Goal: Communication & Community: Answer question/provide support

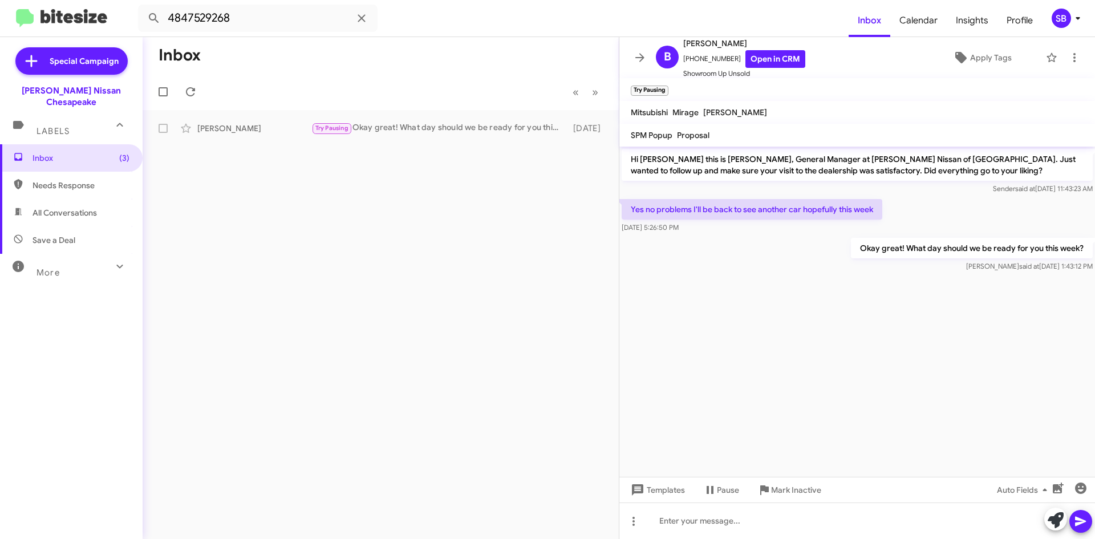
click at [68, 172] on span "Needs Response" at bounding box center [71, 185] width 143 height 27
type input "in:needs-response"
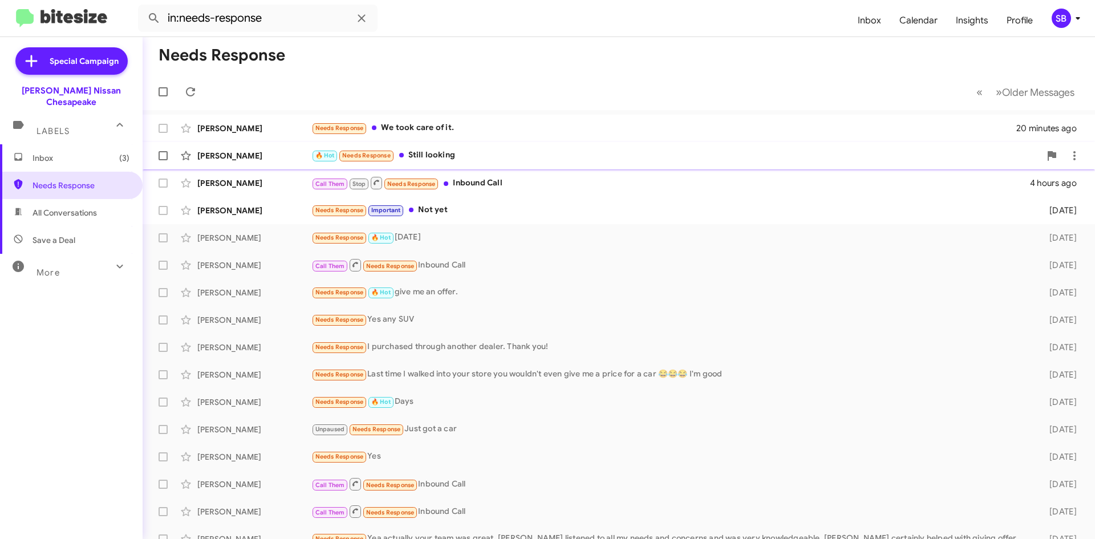
click at [477, 147] on div "[PERSON_NAME] 🔥 Hot Needs Response Still looking 4 hours ago" at bounding box center [619, 155] width 934 height 23
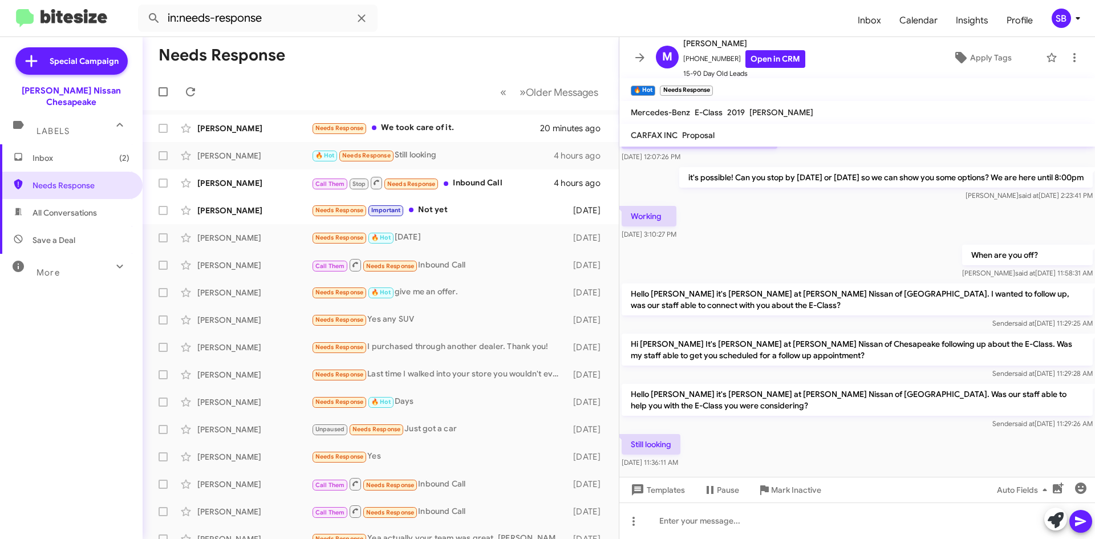
scroll to position [371, 0]
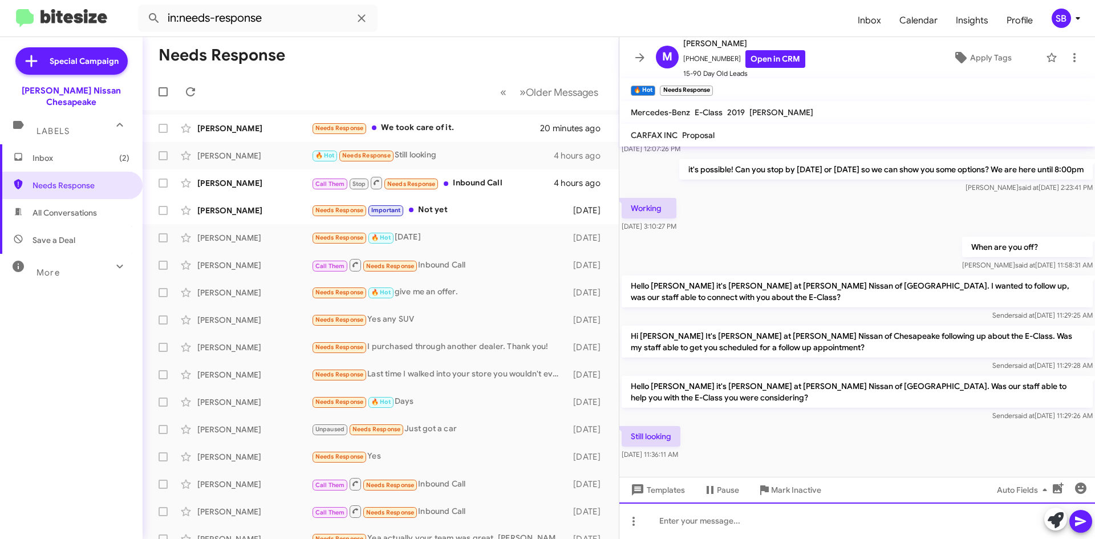
click at [697, 517] on div at bounding box center [856, 520] width 475 height 36
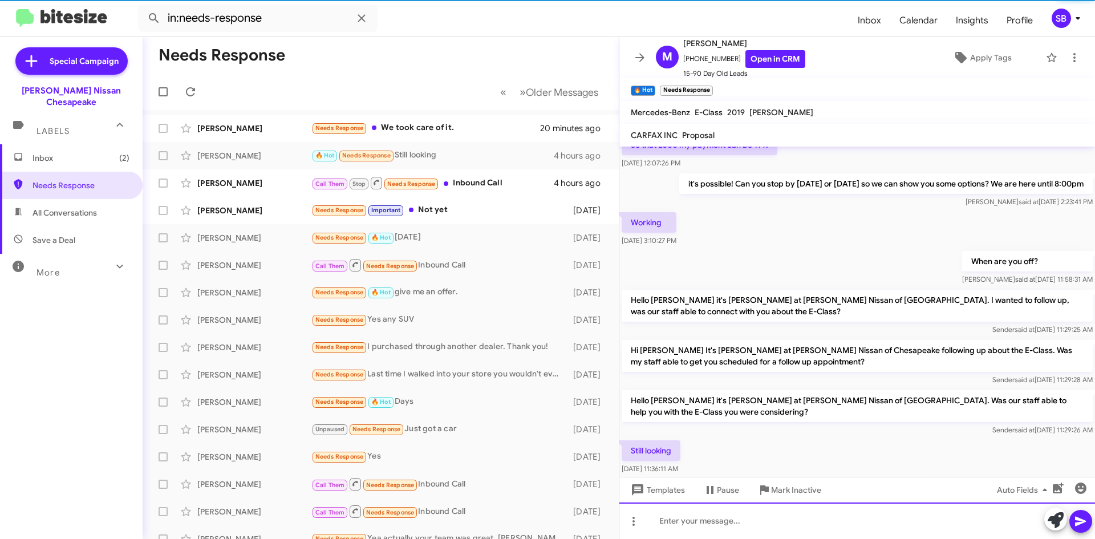
scroll to position [412, 0]
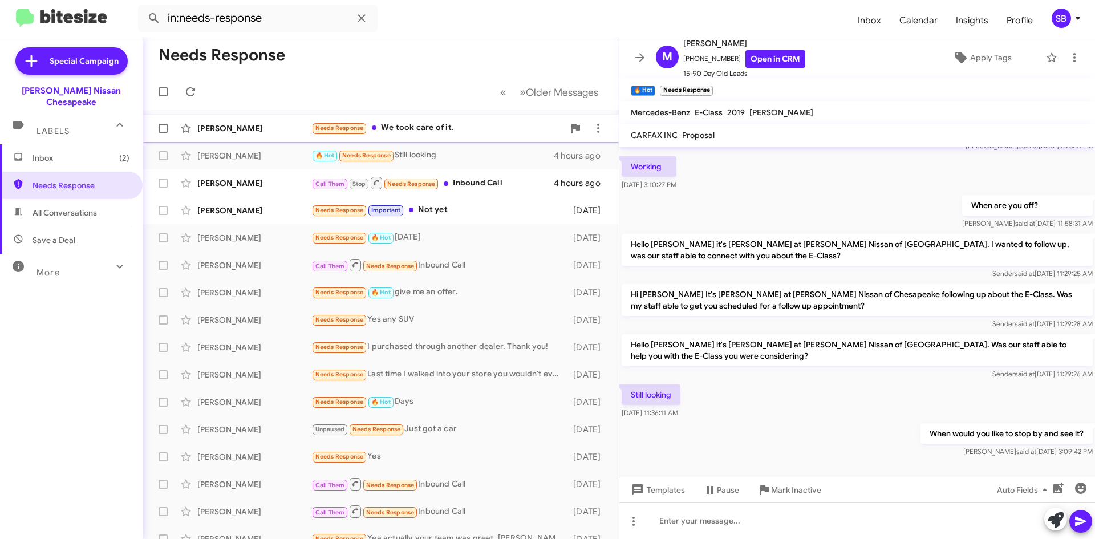
click at [446, 127] on div "Needs Response We took care of it." at bounding box center [437, 127] width 253 height 13
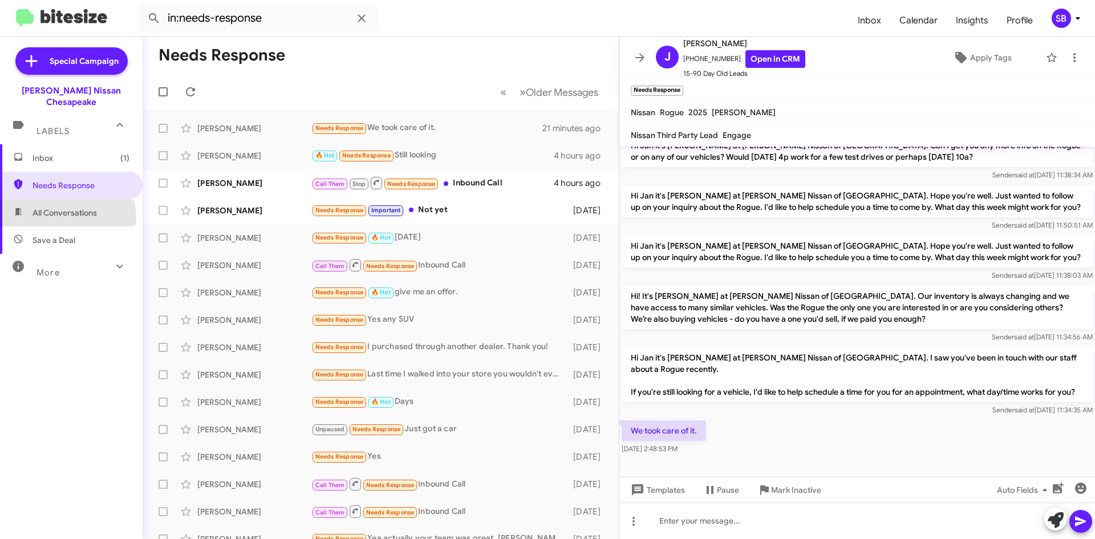
click at [54, 207] on span "All Conversations" at bounding box center [71, 212] width 143 height 27
type input "in:all-conversations"
